Goal: Complete application form

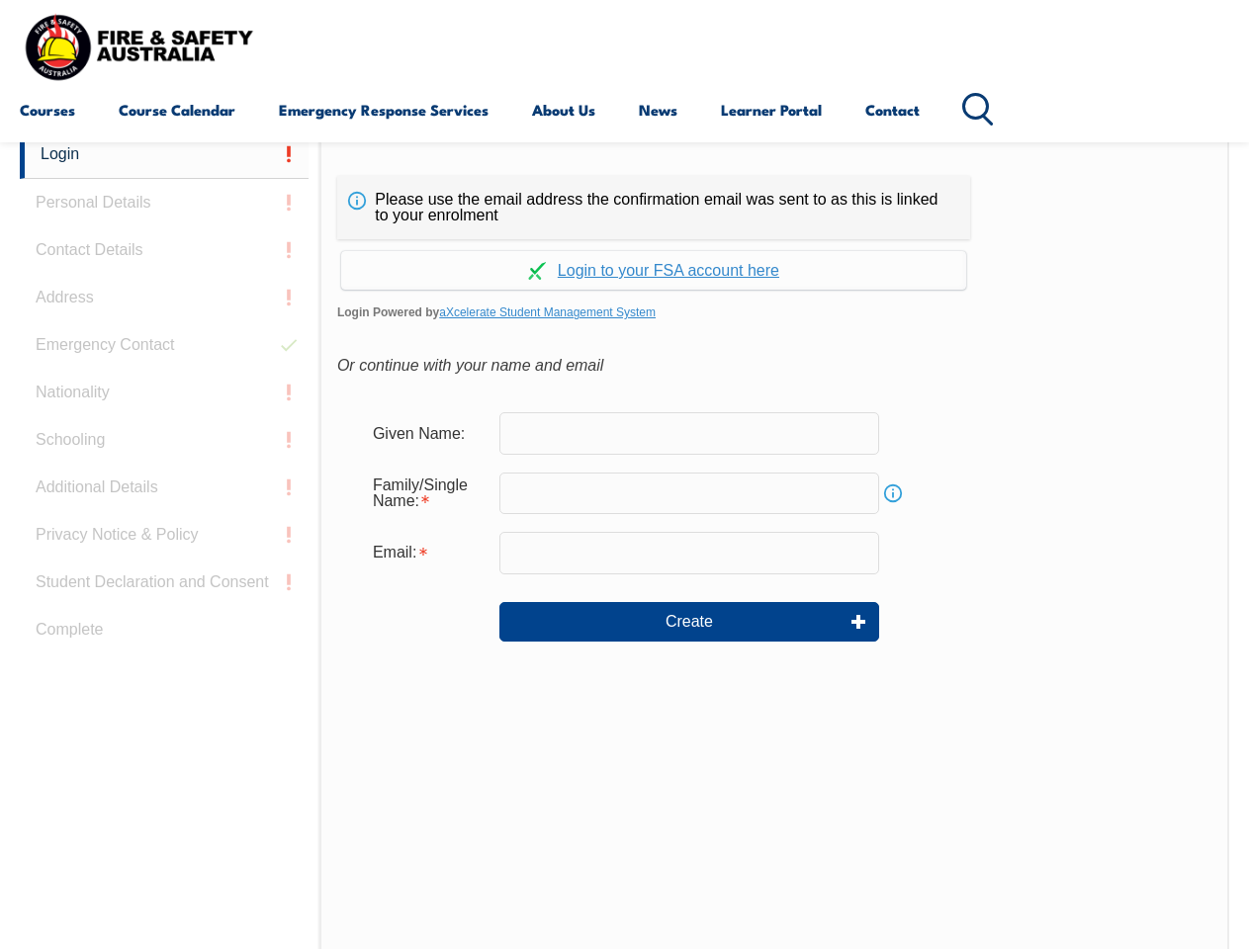
click at [624, 240] on div "Continue with Google Continue with Apple Continue with Facebook Continue with a…" at bounding box center [653, 264] width 633 height 50
click at [624, 540] on input "email" at bounding box center [689, 553] width 380 height 42
click at [164, 154] on link "Login" at bounding box center [164, 155] width 289 height 48
click at [164, 203] on div "Login Personal Details Contact Details Address Emergency Contact Nationality Sc…" at bounding box center [170, 625] width 300 height 988
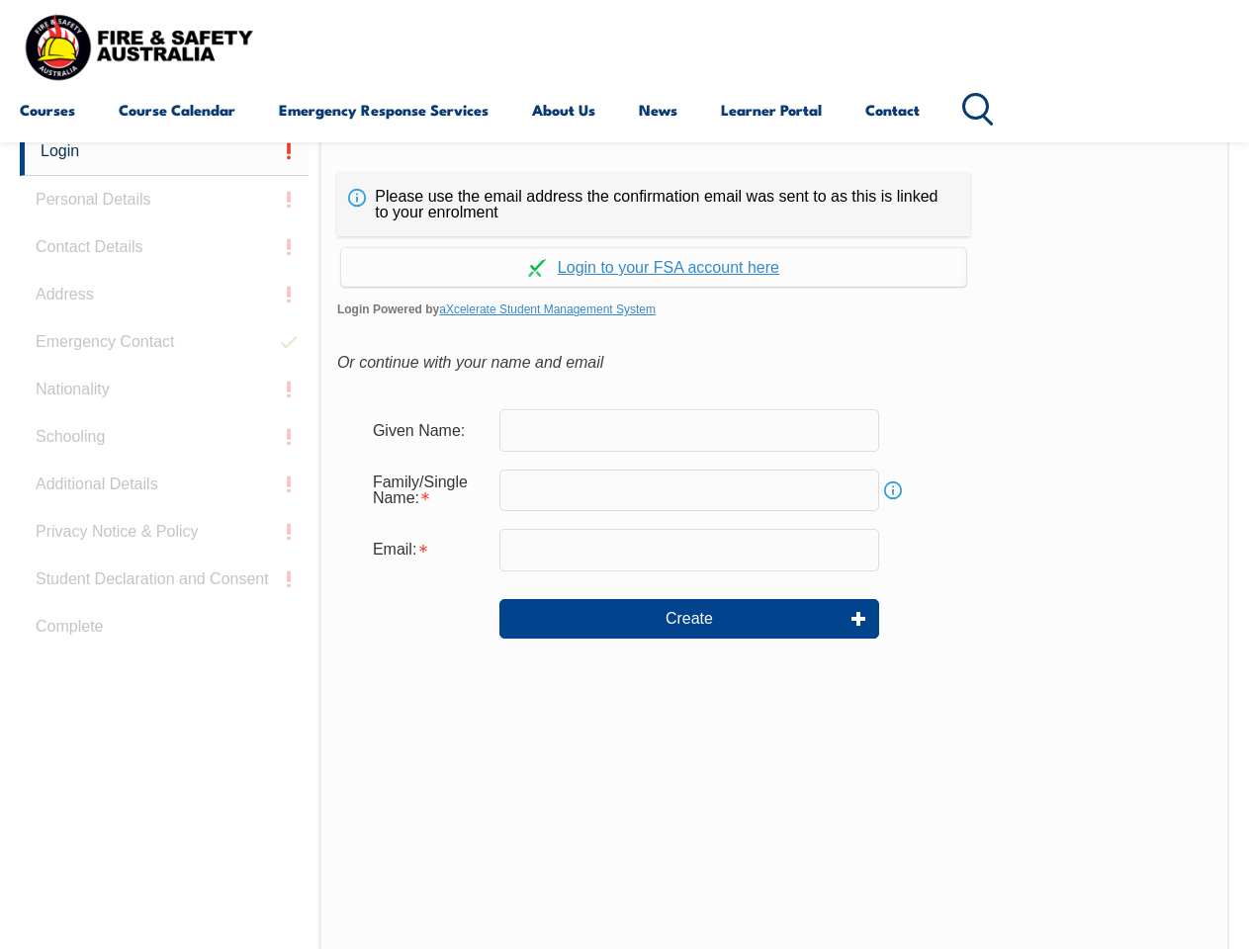
click at [164, 250] on div "Login Personal Details Contact Details Address Emergency Contact Nationality Sc…" at bounding box center [170, 622] width 300 height 988
click at [164, 298] on div "Login Personal Details Contact Details Address Emergency Contact Nationality Sc…" at bounding box center [170, 622] width 300 height 988
click at [164, 345] on div "Login Personal Details Contact Details Address Emergency Contact Nationality Sc…" at bounding box center [170, 622] width 300 height 988
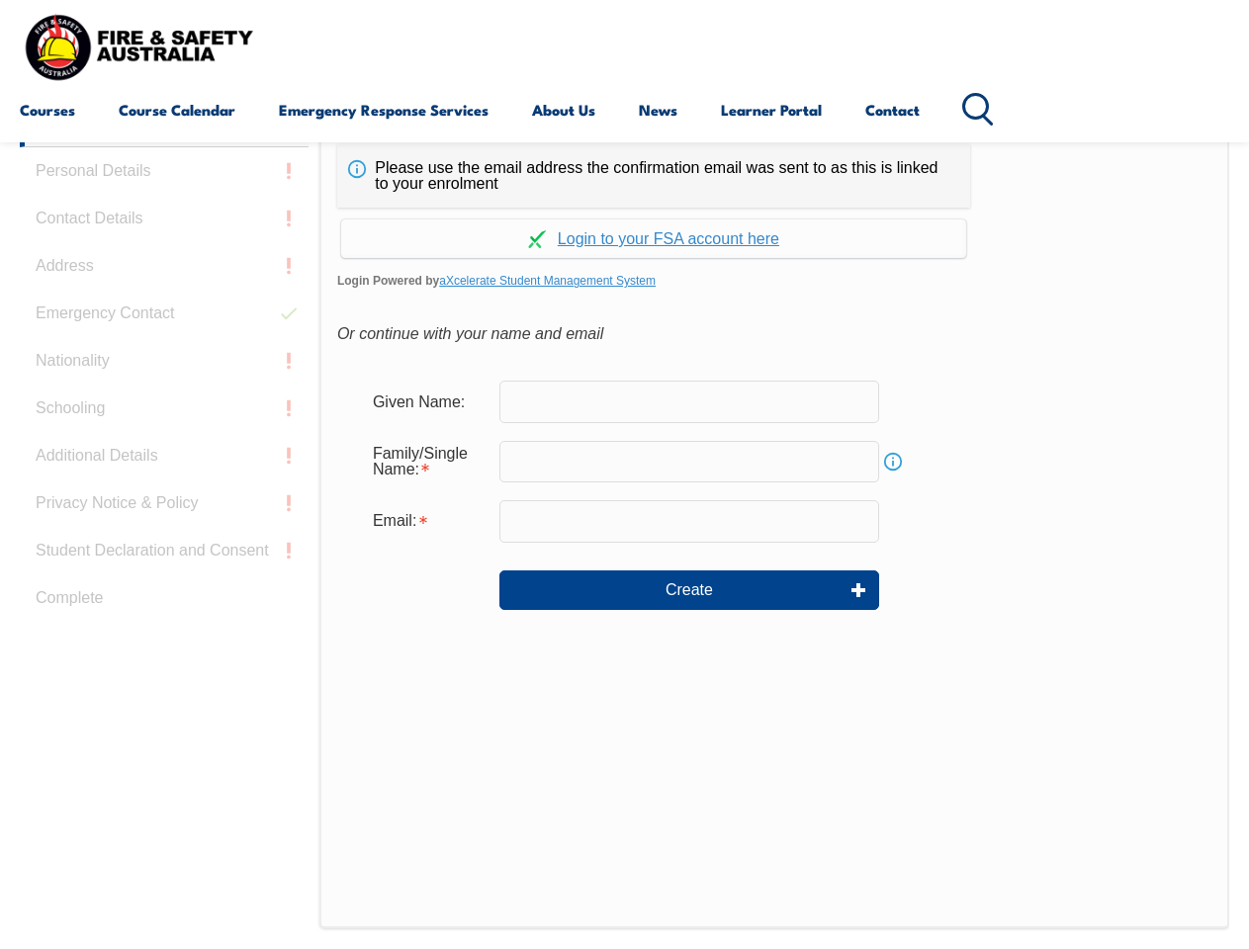
click at [164, 392] on div "Login Personal Details Contact Details Address Emergency Contact Nationality Sc…" at bounding box center [170, 593] width 300 height 988
click at [164, 440] on div "Login Personal Details Contact Details Address Emergency Contact Nationality Sc…" at bounding box center [170, 593] width 300 height 988
click at [164, 487] on div "Login Personal Details Contact Details Address Emergency Contact Nationality Sc…" at bounding box center [170, 593] width 300 height 988
